Goal: Task Accomplishment & Management: Use online tool/utility

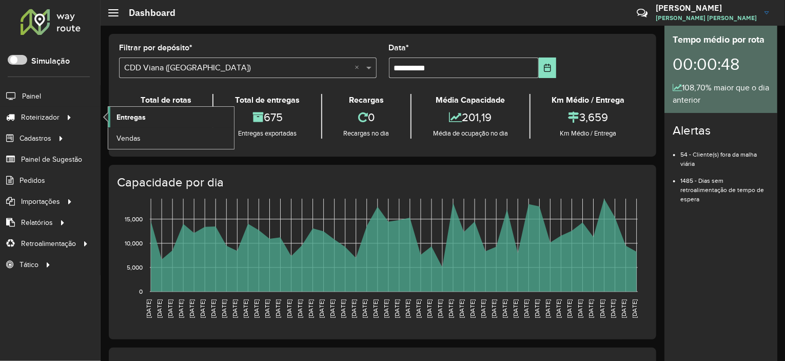
click at [119, 114] on span "Entregas" at bounding box center [130, 117] width 29 height 11
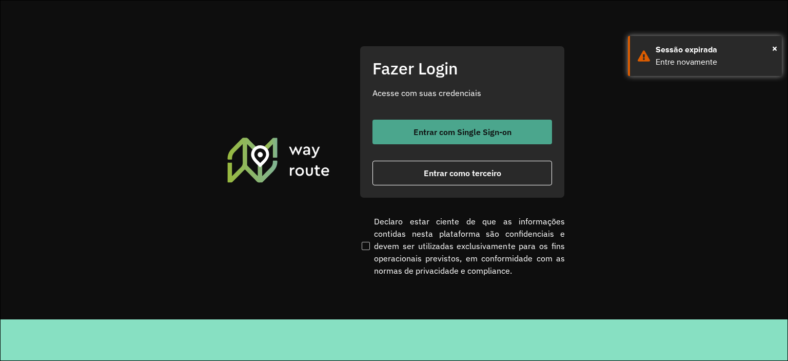
click at [469, 139] on button "Entrar com Single Sign-on" at bounding box center [462, 132] width 180 height 25
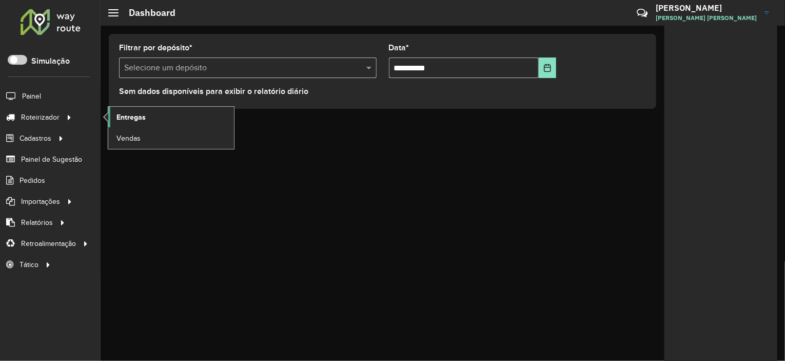
click at [131, 115] on span "Entregas" at bounding box center [130, 117] width 29 height 11
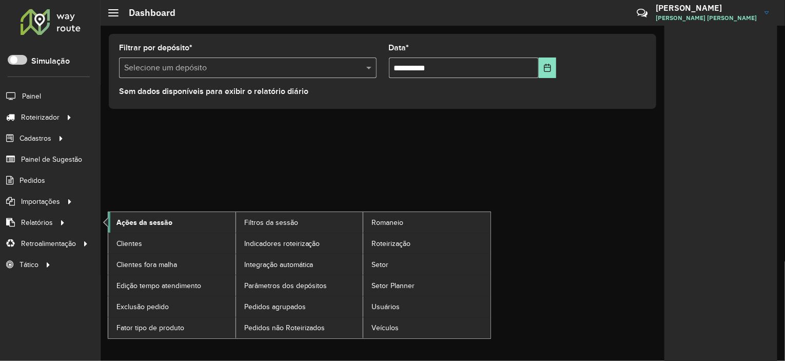
click at [133, 218] on span "Ações da sessão" at bounding box center [144, 222] width 56 height 11
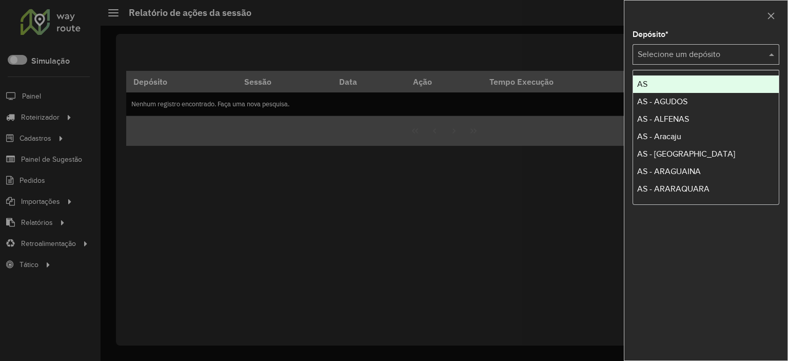
click at [677, 49] on input "text" at bounding box center [696, 55] width 116 height 12
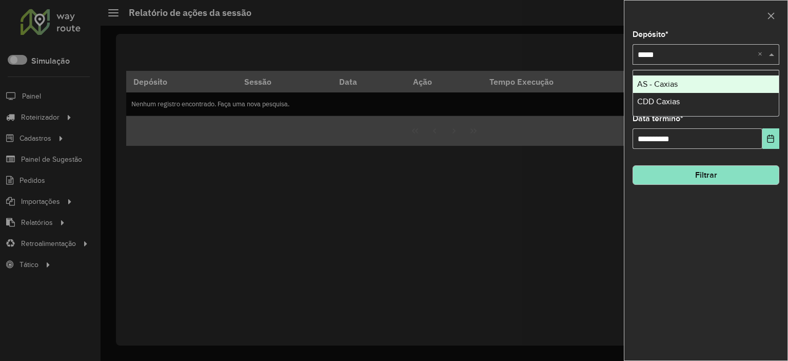
type input "******"
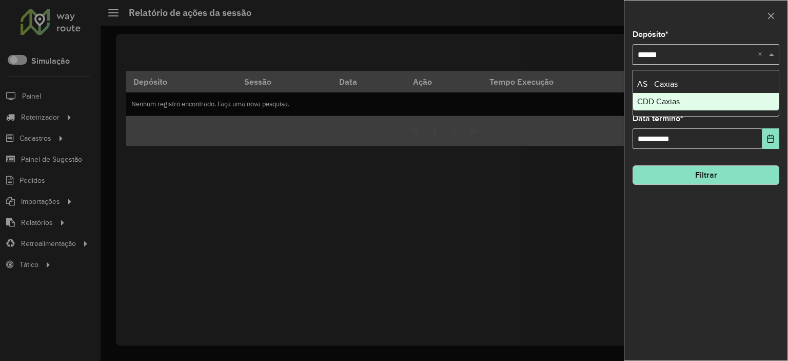
click at [666, 93] on div "CDD Caxias" at bounding box center [706, 101] width 146 height 17
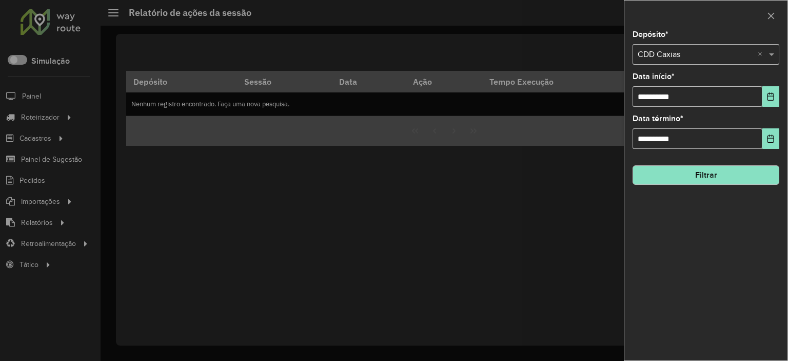
click at [751, 180] on button "Filtrar" at bounding box center [706, 174] width 147 height 19
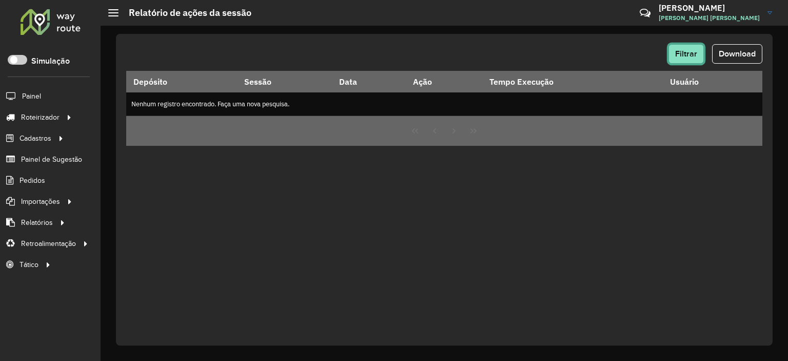
click at [697, 57] on span "Filtrar" at bounding box center [686, 53] width 22 height 9
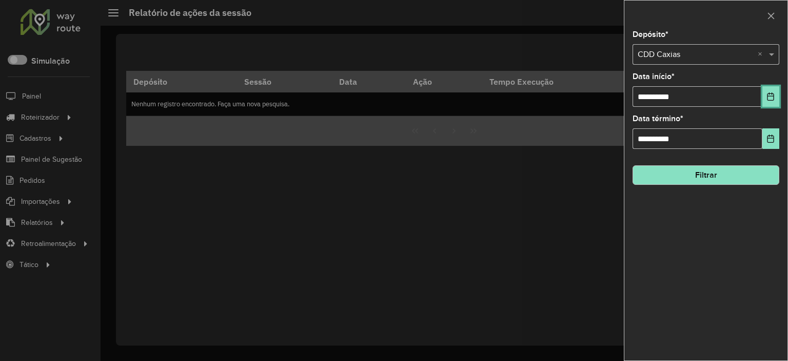
click at [764, 97] on button "Choose Date" at bounding box center [770, 96] width 17 height 21
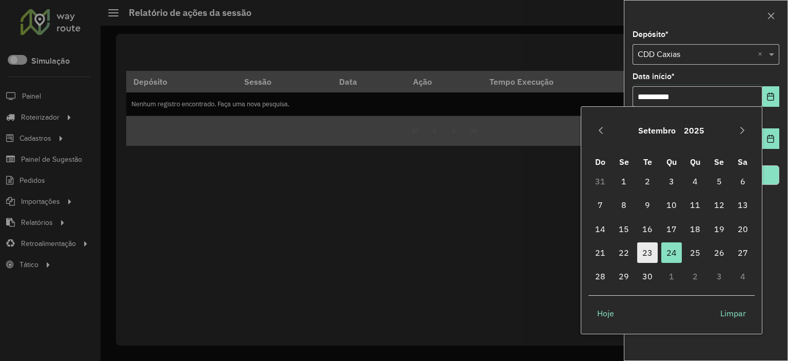
click at [654, 256] on span "23" at bounding box center [647, 252] width 21 height 21
type input "**********"
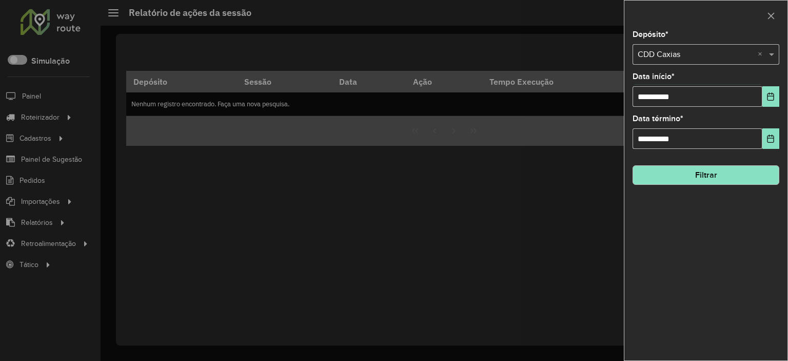
click at [713, 172] on button "Filtrar" at bounding box center [706, 174] width 147 height 19
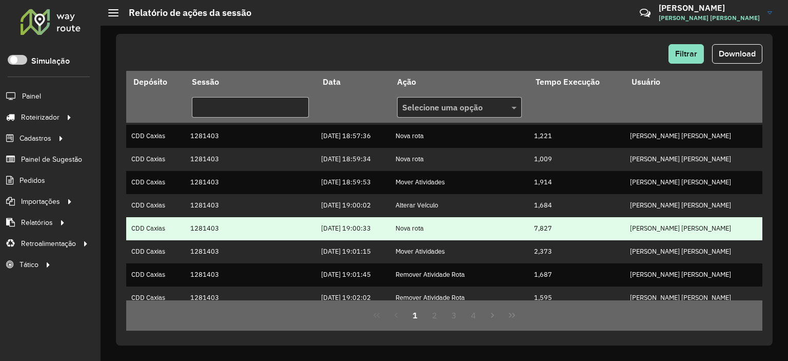
scroll to position [284, 0]
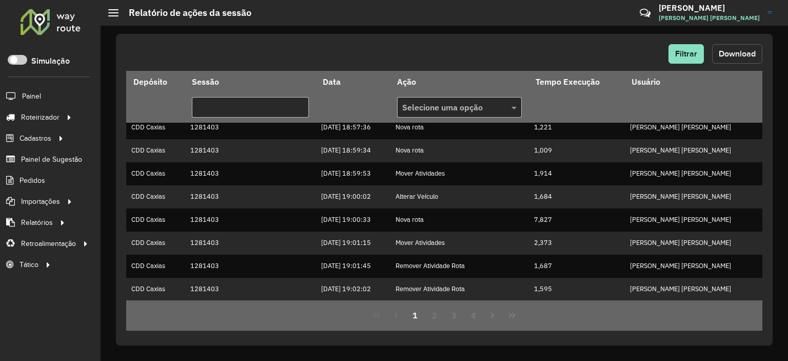
click at [744, 58] on button "Download" at bounding box center [737, 53] width 50 height 19
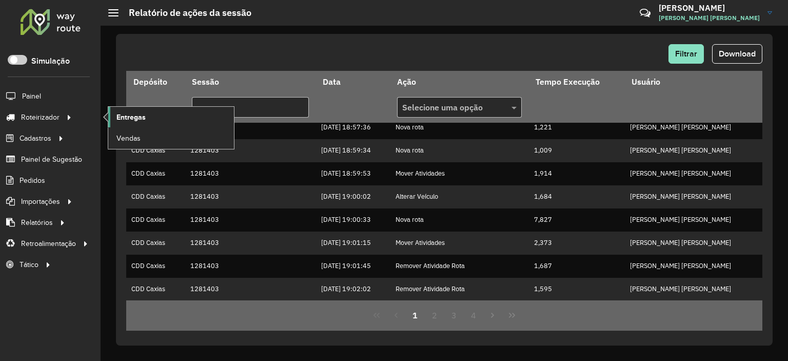
click at [147, 112] on link "Entregas" at bounding box center [171, 117] width 126 height 21
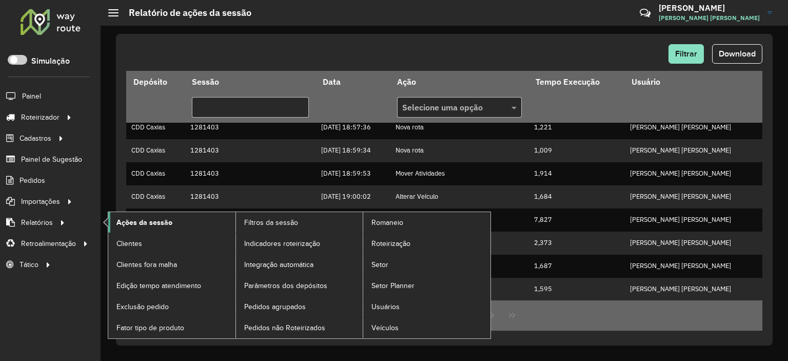
click at [136, 217] on span "Ações da sessão" at bounding box center [144, 222] width 56 height 11
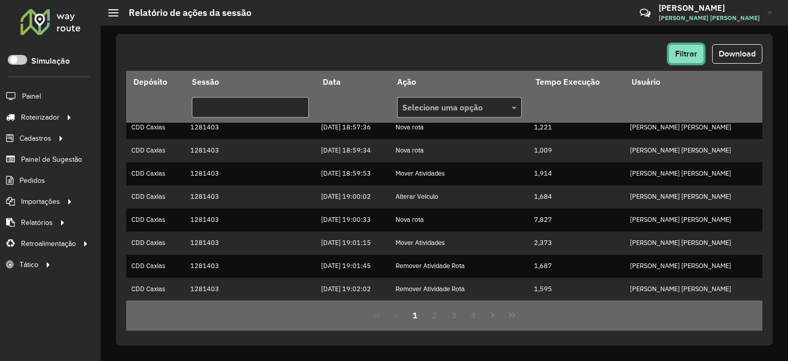
click at [677, 44] on button "Filtrar" at bounding box center [685, 53] width 35 height 19
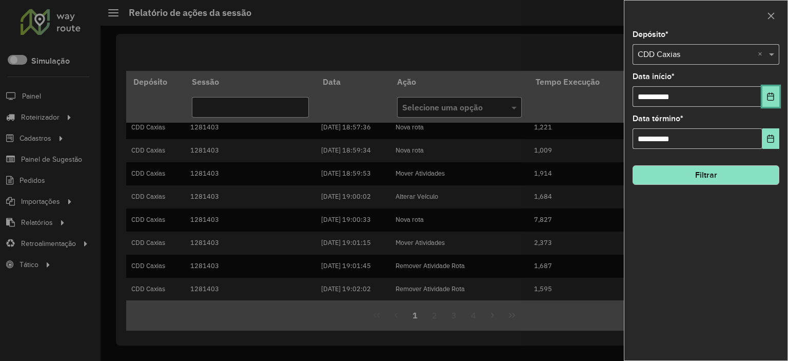
click at [767, 95] on icon "Choose Date" at bounding box center [770, 96] width 7 height 8
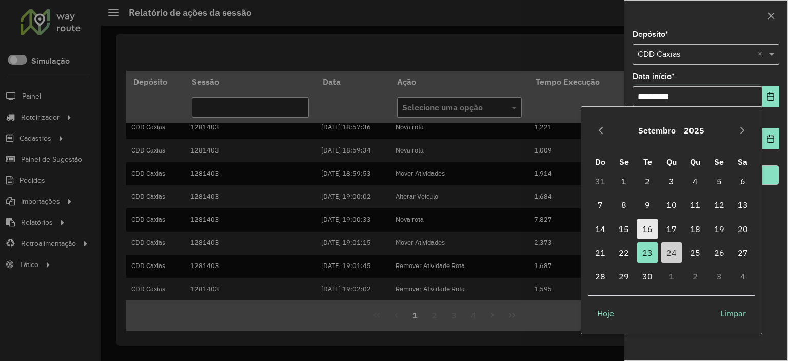
click at [648, 225] on span "16" at bounding box center [647, 229] width 21 height 21
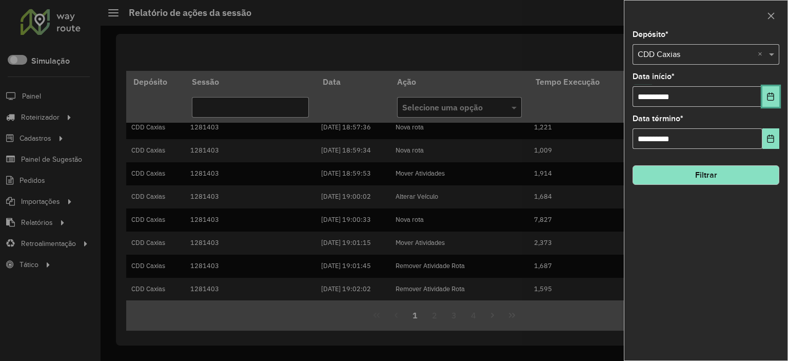
click at [768, 95] on icon "Choose Date" at bounding box center [770, 96] width 8 height 8
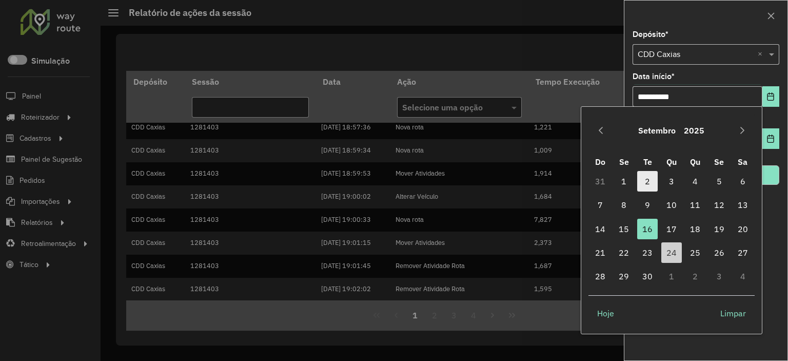
click at [646, 179] on span "2" at bounding box center [647, 181] width 21 height 21
type input "**********"
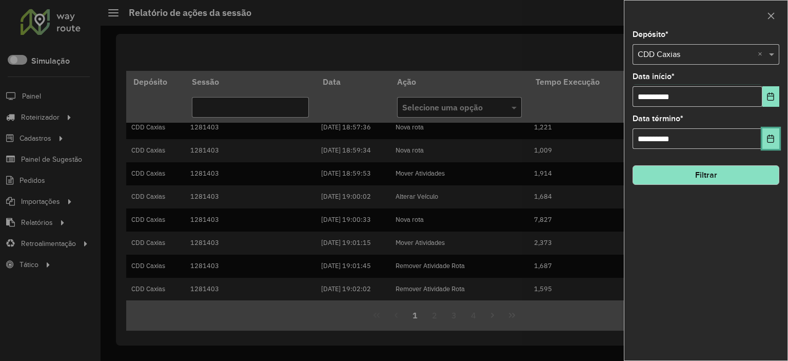
click at [765, 135] on button "Choose Date" at bounding box center [770, 138] width 17 height 21
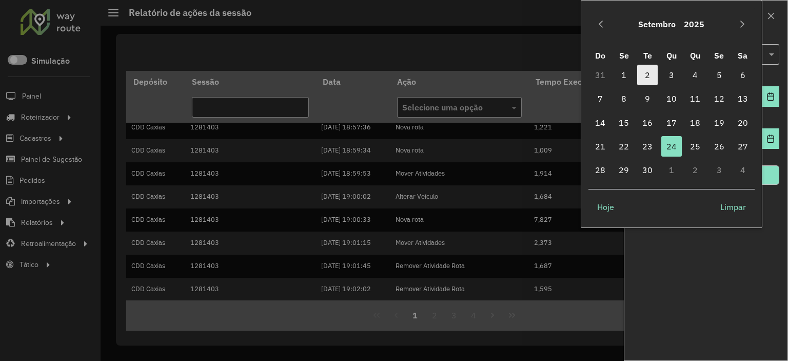
click at [646, 66] on span "2" at bounding box center [647, 75] width 21 height 21
type input "**********"
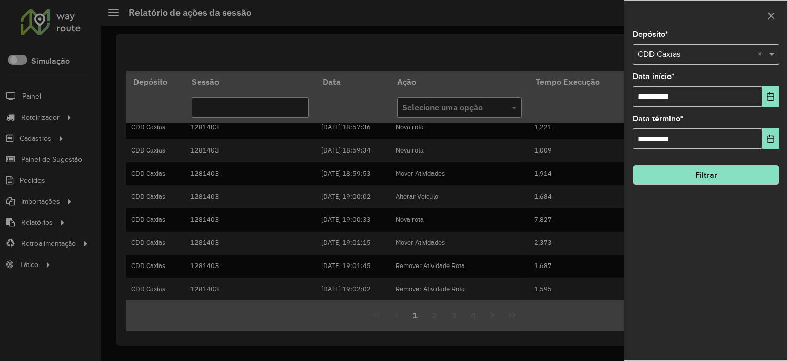
click at [681, 173] on button "Filtrar" at bounding box center [706, 174] width 147 height 19
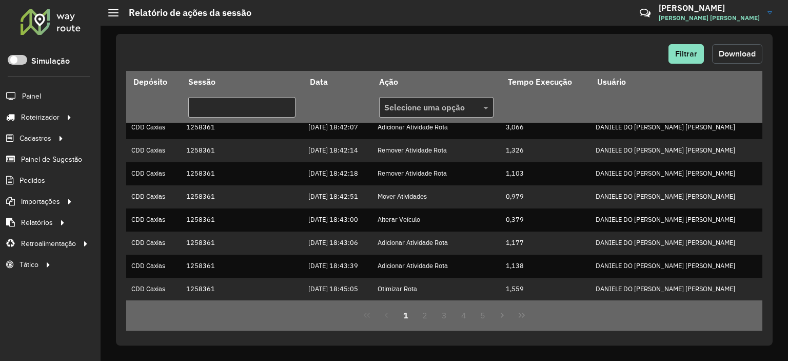
click at [734, 55] on span "Download" at bounding box center [737, 53] width 37 height 9
click at [692, 57] on span "Filtrar" at bounding box center [686, 53] width 22 height 9
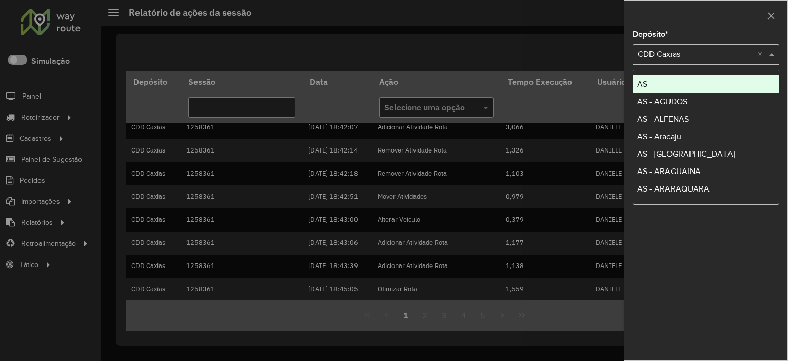
click at [675, 49] on input "text" at bounding box center [696, 55] width 116 height 12
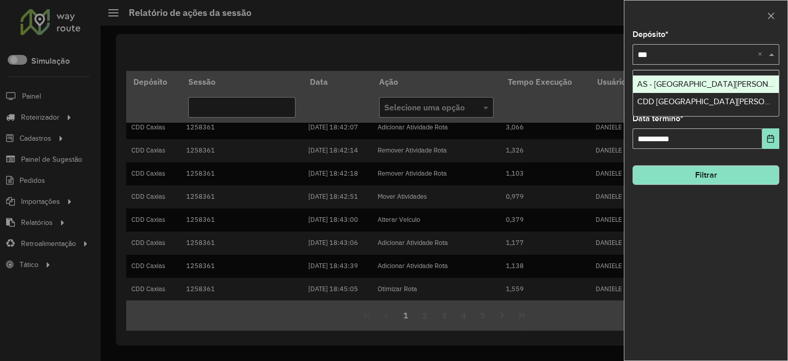
type input "****"
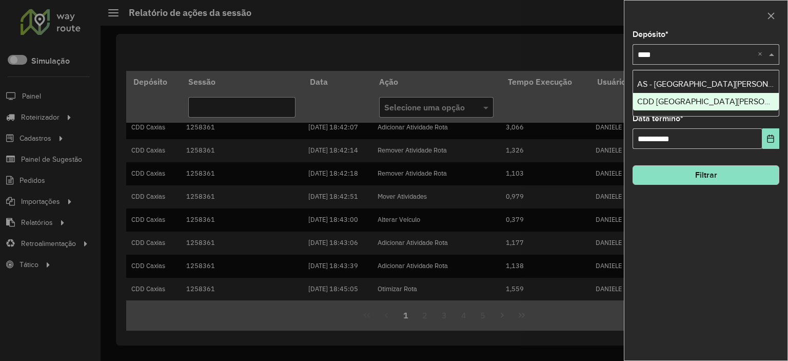
click at [681, 110] on div "CDD São José dos Campos" at bounding box center [706, 101] width 146 height 17
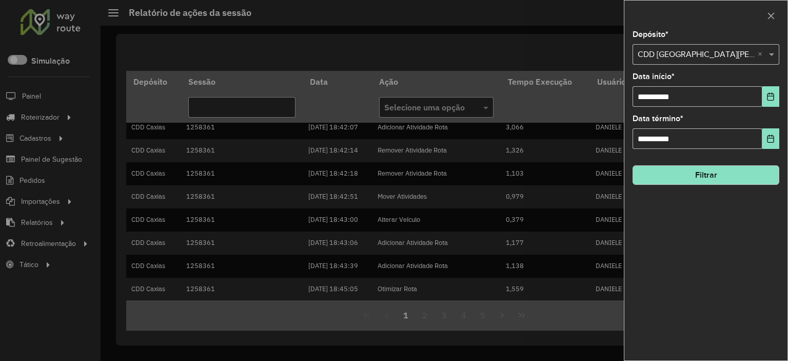
click at [702, 180] on button "Filtrar" at bounding box center [706, 174] width 147 height 19
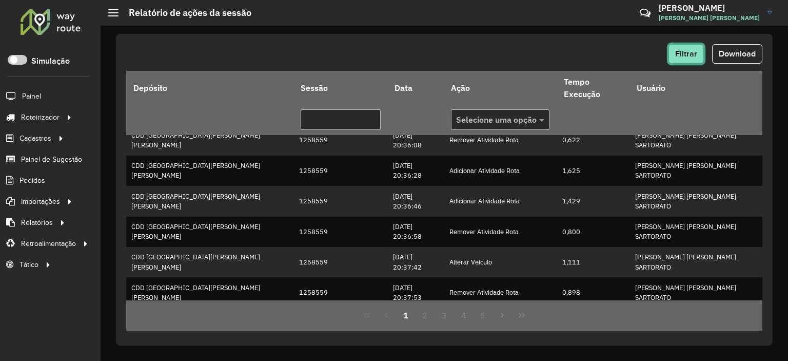
click at [690, 57] on span "Filtrar" at bounding box center [686, 53] width 22 height 9
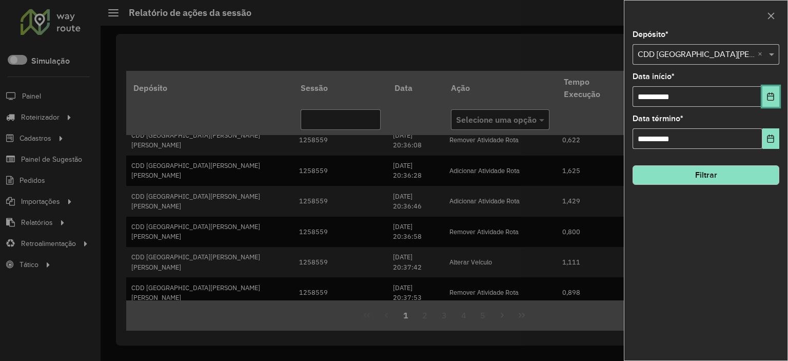
click at [772, 95] on icon "Choose Date" at bounding box center [770, 96] width 8 height 8
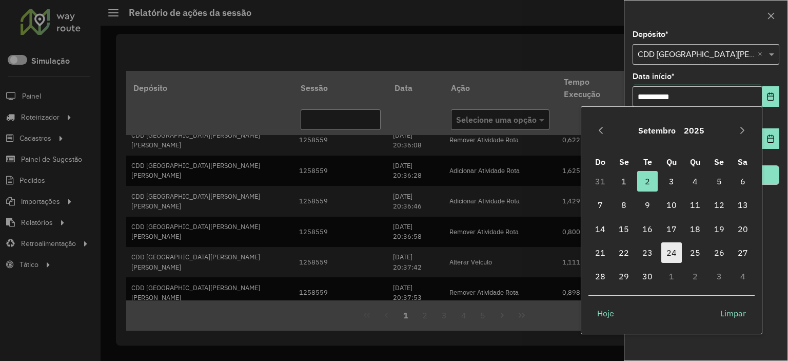
click at [667, 250] on span "24" at bounding box center [671, 252] width 21 height 21
type input "**********"
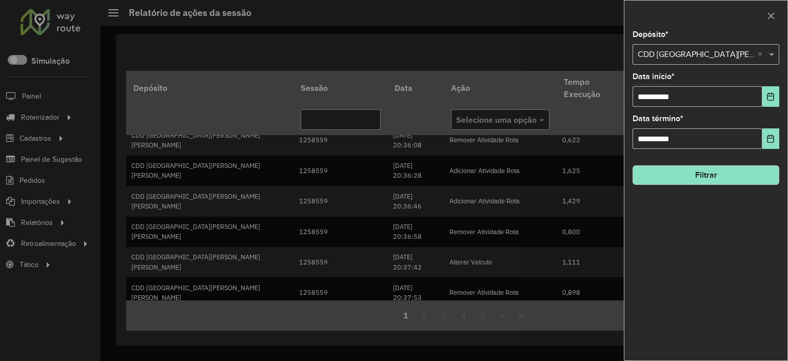
click at [732, 180] on button "Filtrar" at bounding box center [706, 174] width 147 height 19
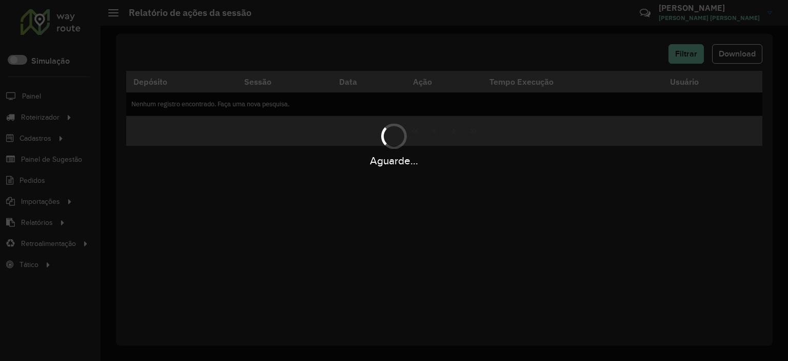
scroll to position [0, 0]
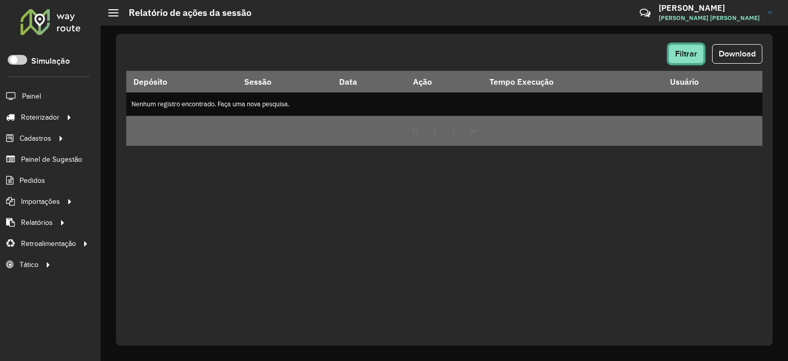
click at [699, 61] on button "Filtrar" at bounding box center [685, 53] width 35 height 19
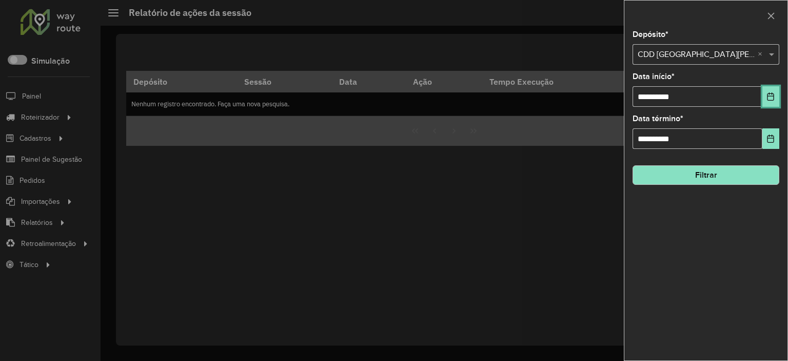
click at [763, 97] on button "Choose Date" at bounding box center [770, 96] width 17 height 21
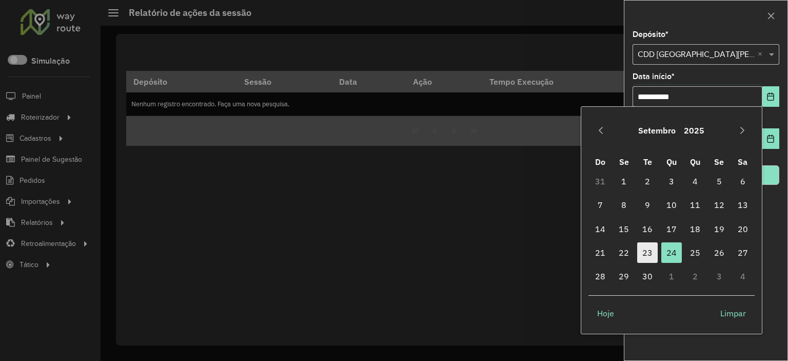
click at [653, 256] on span "23" at bounding box center [647, 252] width 21 height 21
type input "**********"
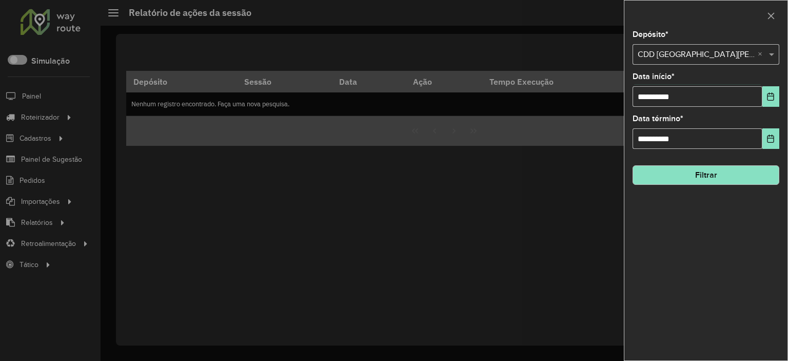
click at [707, 174] on button "Filtrar" at bounding box center [706, 174] width 147 height 19
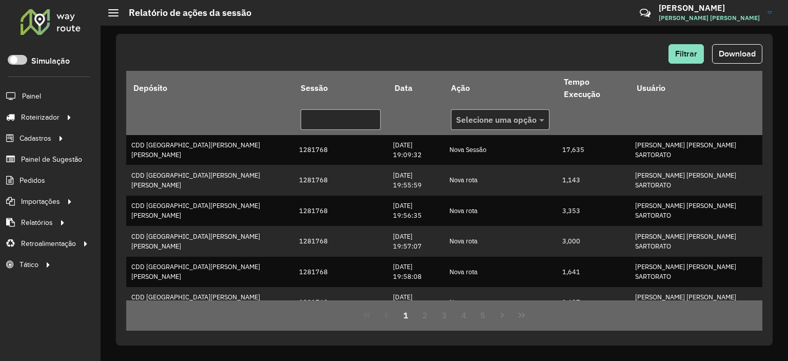
click at [734, 63] on div "Filtrar Download" at bounding box center [444, 57] width 636 height 27
click at [727, 56] on span "Download" at bounding box center [737, 53] width 37 height 9
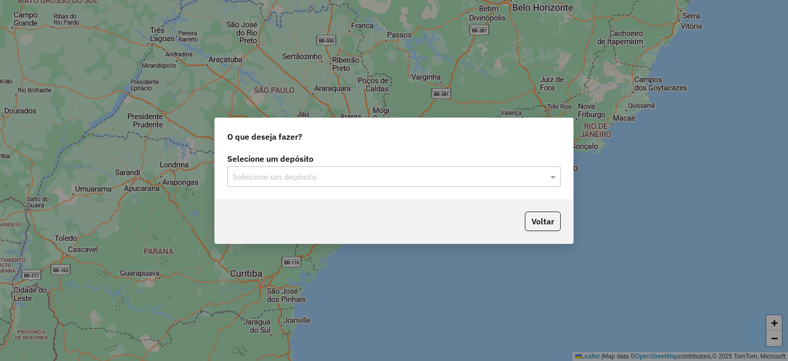
click at [427, 171] on input "text" at bounding box center [383, 177] width 303 height 12
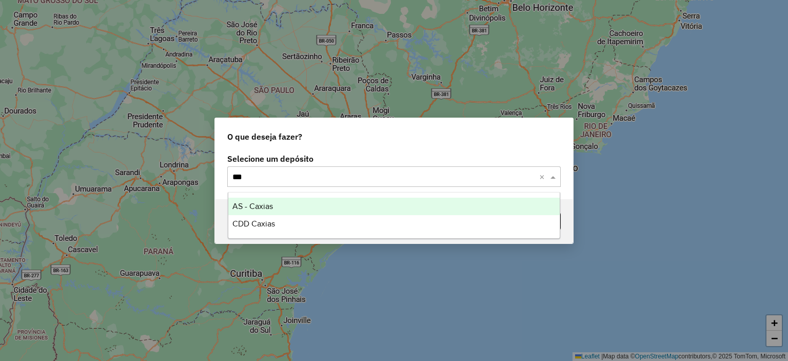
type input "****"
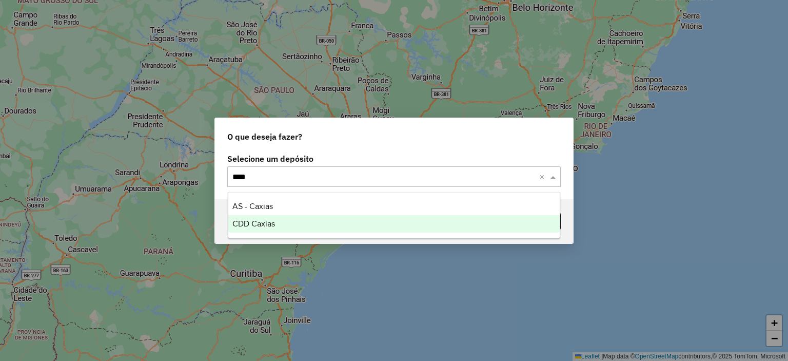
click at [254, 225] on span "CDD Caxias" at bounding box center [253, 223] width 43 height 9
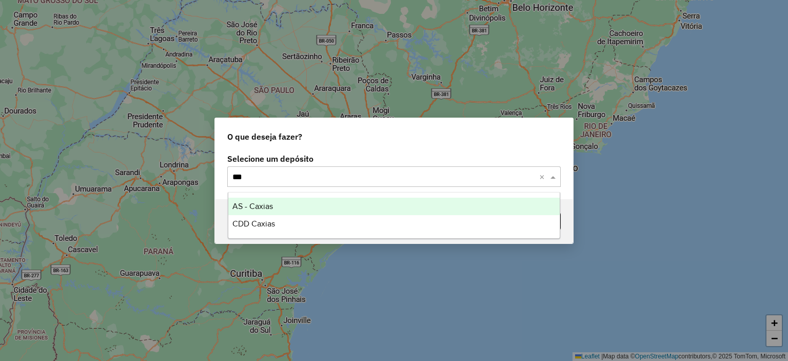
type input "****"
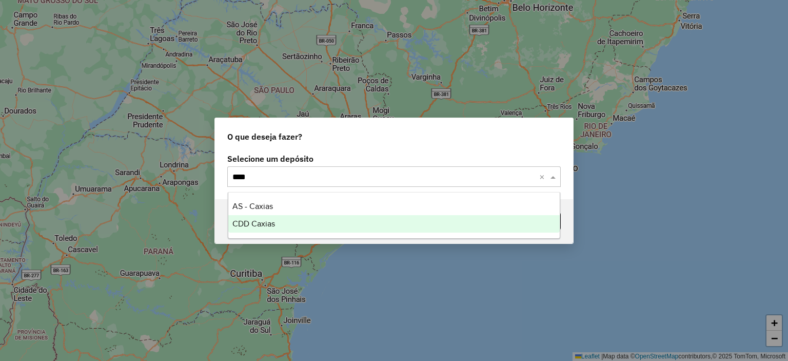
click at [269, 225] on span "CDD Caxias" at bounding box center [253, 223] width 43 height 9
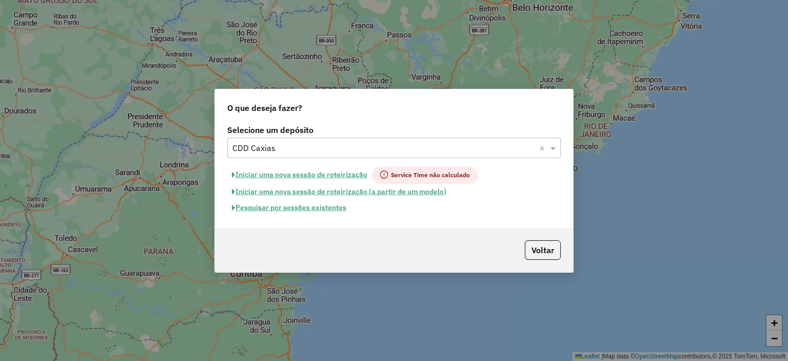
click at [306, 207] on hb-app "Aguarde... Pop-up bloqueado! Seu navegador bloqueou automáticamente a abertura …" at bounding box center [394, 180] width 788 height 361
click at [306, 207] on button "Pesquisar por sessões existentes" at bounding box center [289, 208] width 124 height 16
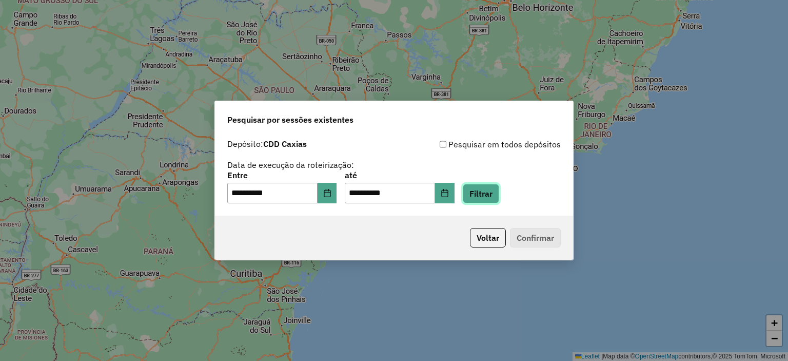
click at [492, 186] on button "Filtrar" at bounding box center [481, 193] width 36 height 19
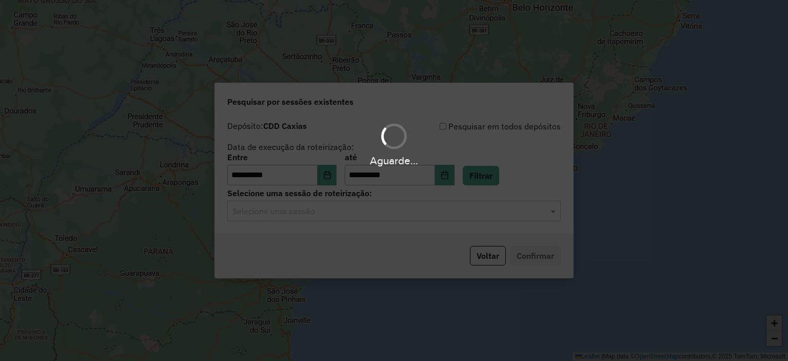
click at [368, 210] on hb-app "**********" at bounding box center [394, 180] width 788 height 361
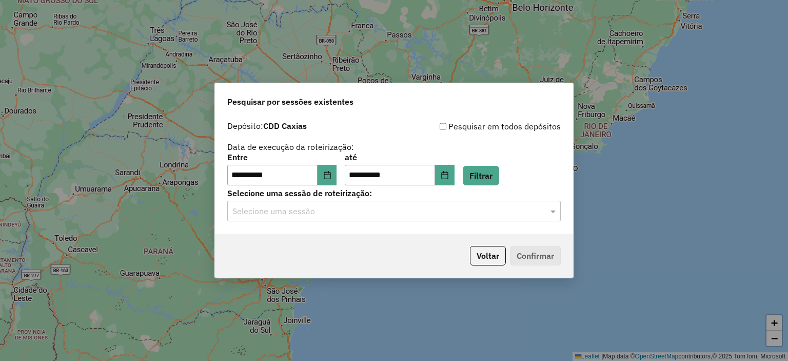
click at [366, 211] on input "text" at bounding box center [383, 211] width 303 height 12
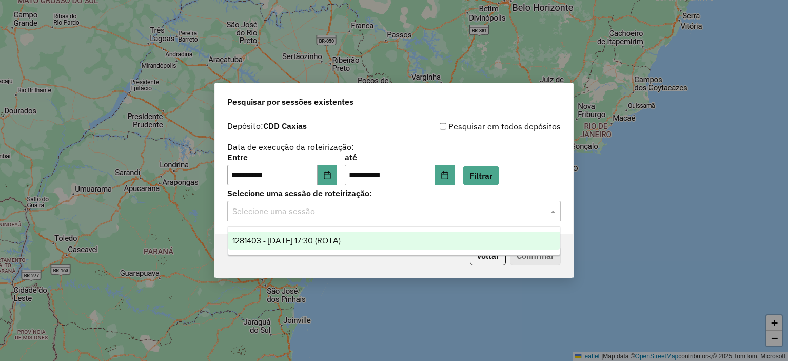
click at [341, 236] on span "1281403 - 24/09/2025 17:30 (ROTA)" at bounding box center [286, 240] width 108 height 9
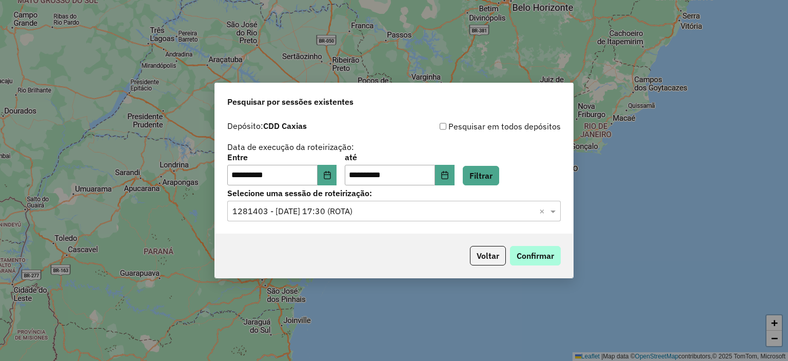
click at [548, 264] on div "Voltar Confirmar" at bounding box center [394, 255] width 358 height 44
click at [539, 244] on div "Voltar Confirmar" at bounding box center [394, 255] width 358 height 44
click at [540, 248] on button "Confirmar" at bounding box center [535, 255] width 51 height 19
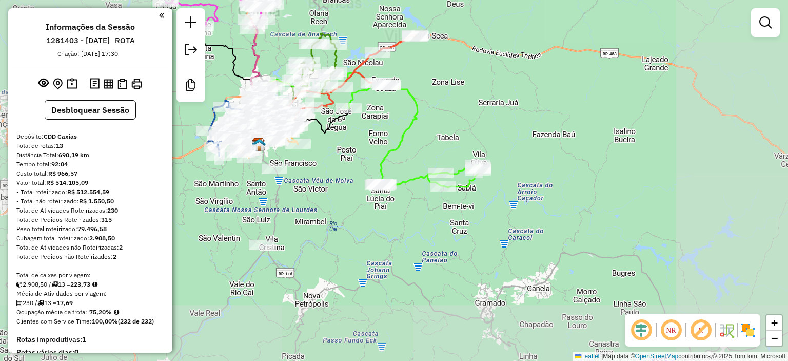
drag, startPoint x: 319, startPoint y: 195, endPoint x: 379, endPoint y: 213, distance: 62.0
click at [379, 213] on div "Janela de atendimento Grade de atendimento Capacidade Transportadoras Veículos …" at bounding box center [394, 180] width 788 height 361
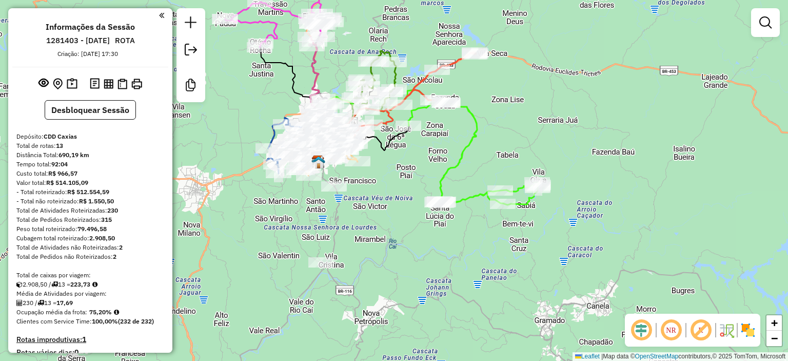
click at [669, 333] on em at bounding box center [671, 330] width 25 height 25
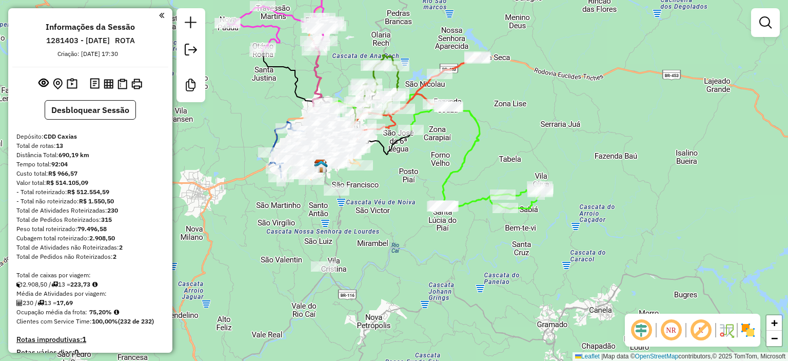
drag, startPoint x: 358, startPoint y: 183, endPoint x: 422, endPoint y: 241, distance: 86.8
click at [422, 241] on div "Janela de atendimento Grade de atendimento Capacidade Transportadoras Veículos …" at bounding box center [394, 180] width 788 height 361
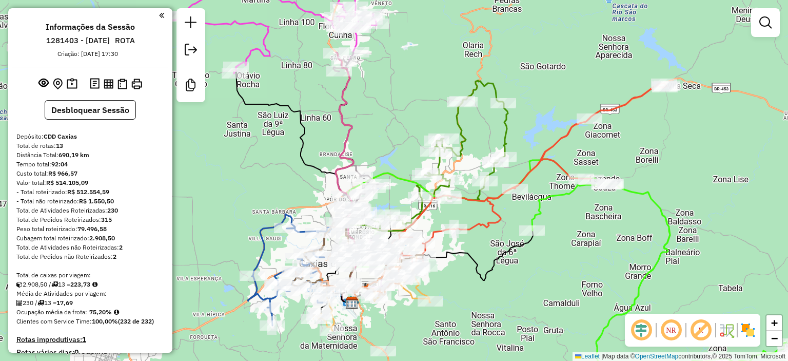
drag, startPoint x: 327, startPoint y: 127, endPoint x: 265, endPoint y: 162, distance: 71.5
click at [265, 162] on div "Janela de atendimento Grade de atendimento Capacidade Transportadoras Veículos …" at bounding box center [394, 180] width 788 height 361
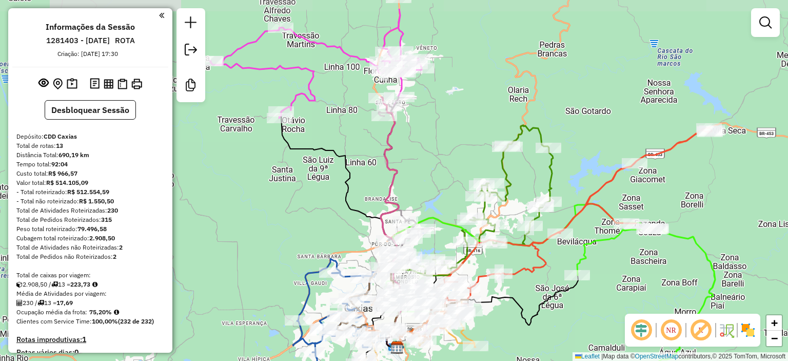
drag, startPoint x: 267, startPoint y: 171, endPoint x: 312, endPoint y: 215, distance: 63.5
click at [312, 215] on div "Janela de atendimento Grade de atendimento Capacidade Transportadoras Veículos …" at bounding box center [394, 180] width 788 height 361
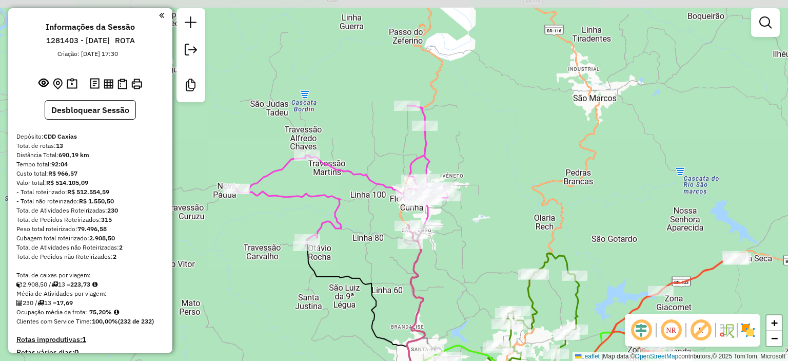
drag, startPoint x: 359, startPoint y: 123, endPoint x: 371, endPoint y: 177, distance: 56.1
click at [371, 177] on icon at bounding box center [341, 176] width 211 height 140
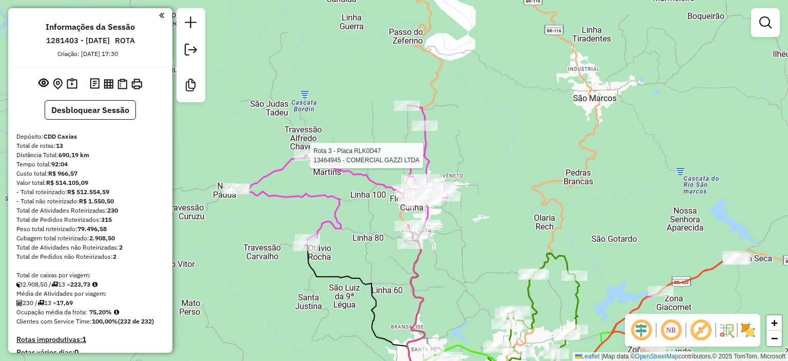
select select "**********"
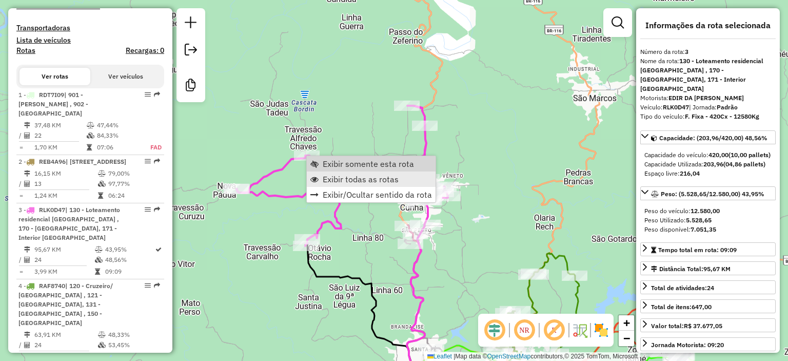
scroll to position [554, 0]
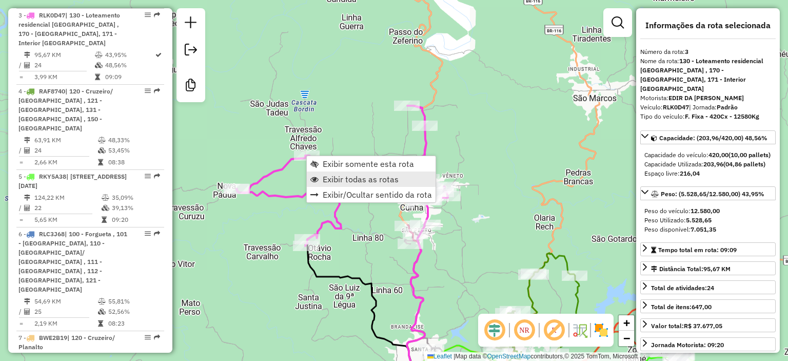
click at [330, 175] on span "Exibir todas as rotas" at bounding box center [361, 179] width 76 height 8
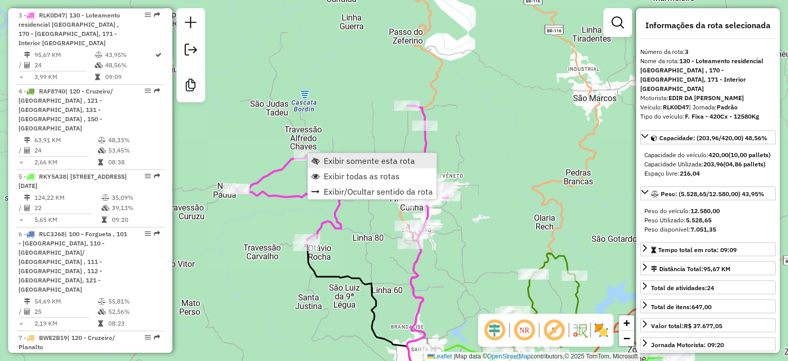
click at [319, 160] on span "Exibir somente esta rota" at bounding box center [315, 160] width 8 height 8
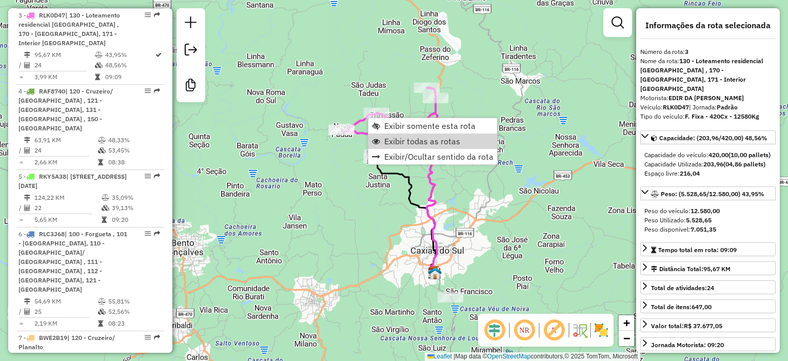
click at [382, 141] on link "Exibir todas as rotas" at bounding box center [432, 140] width 129 height 15
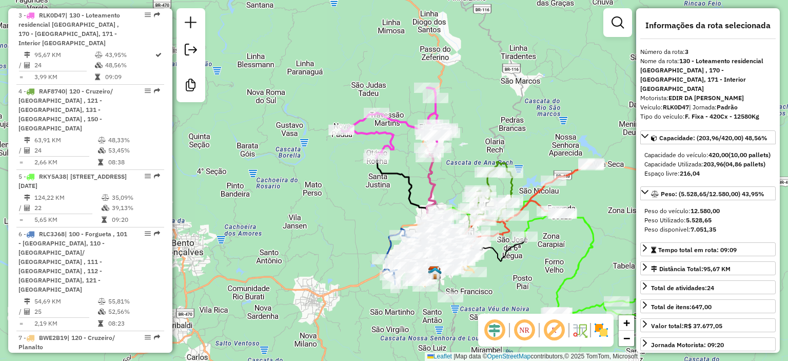
drag, startPoint x: 346, startPoint y: 177, endPoint x: 263, endPoint y: 121, distance: 100.5
click at [263, 122] on div "Janela de atendimento Grade de atendimento Capacidade Transportadoras Veículos …" at bounding box center [394, 180] width 788 height 361
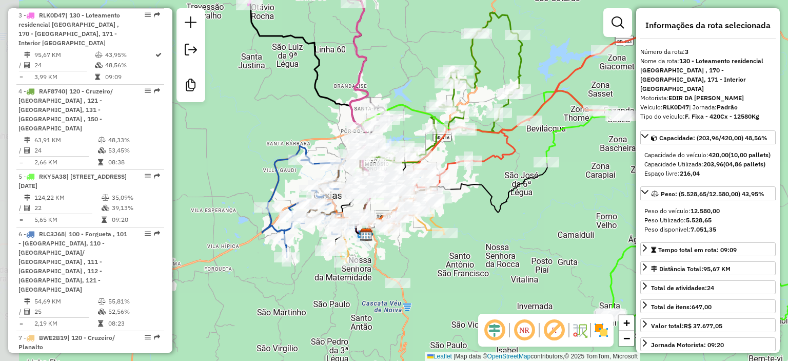
drag, startPoint x: 240, startPoint y: 134, endPoint x: 306, endPoint y: 111, distance: 69.9
click at [306, 112] on div "Janela de atendimento Grade de atendimento Capacidade Transportadoras Veículos …" at bounding box center [394, 180] width 788 height 361
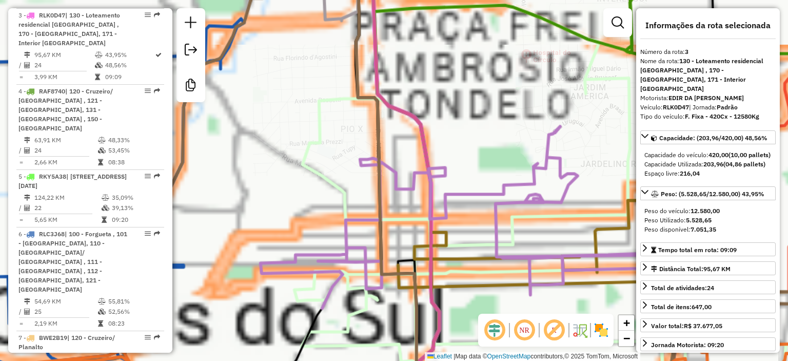
drag, startPoint x: 344, startPoint y: 142, endPoint x: 344, endPoint y: 78, distance: 63.6
click at [344, 78] on div "Janela de atendimento Grade de atendimento Capacidade Transportadoras Veículos …" at bounding box center [394, 180] width 788 height 361
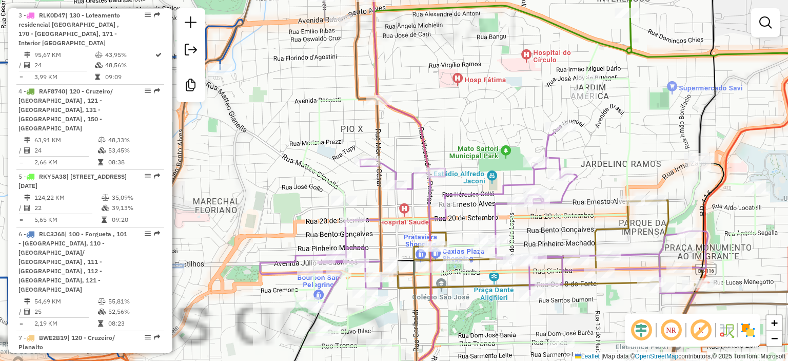
drag, startPoint x: 330, startPoint y: 127, endPoint x: 325, endPoint y: 81, distance: 46.5
click at [324, 82] on div "Janela de atendimento Grade de atendimento Capacidade Transportadoras Veículos …" at bounding box center [394, 180] width 788 height 361
